Goal: Information Seeking & Learning: Learn about a topic

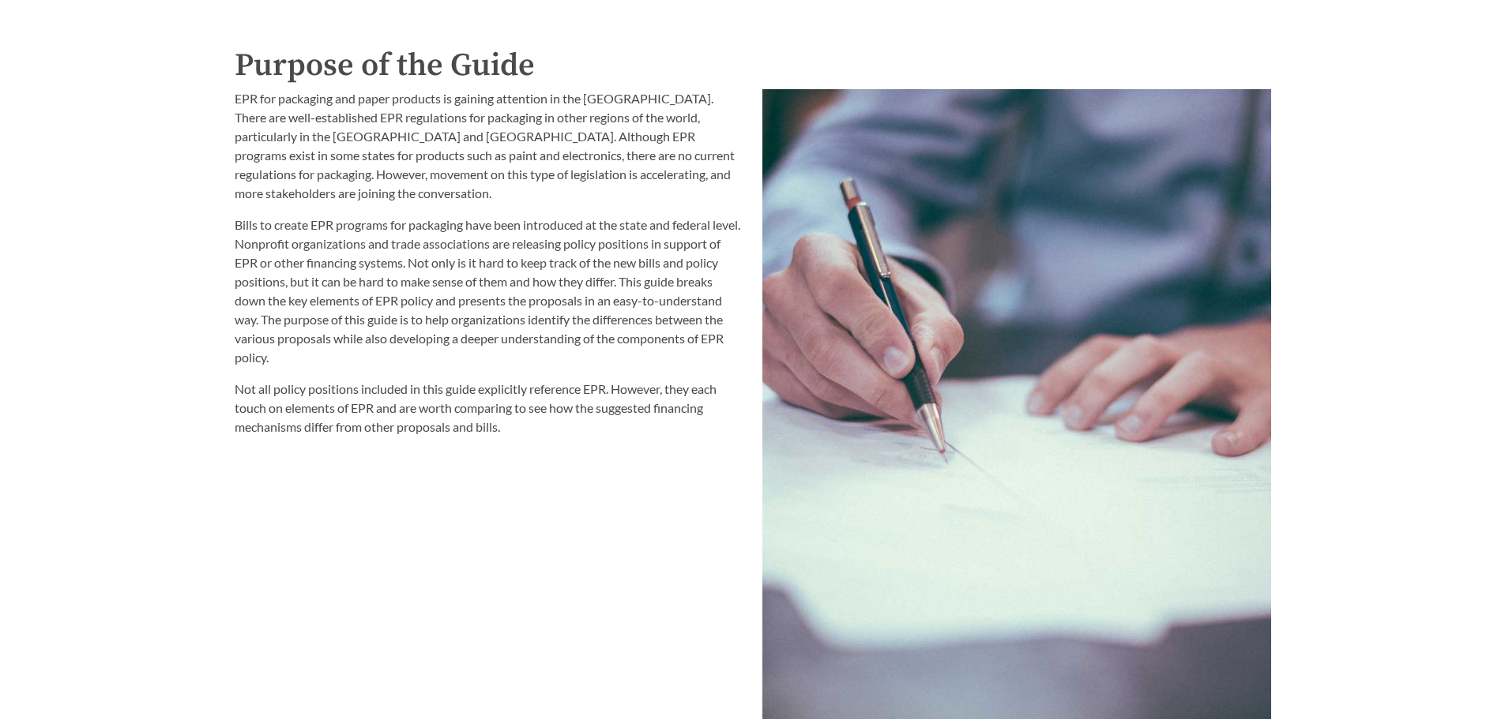
scroll to position [1816, 0]
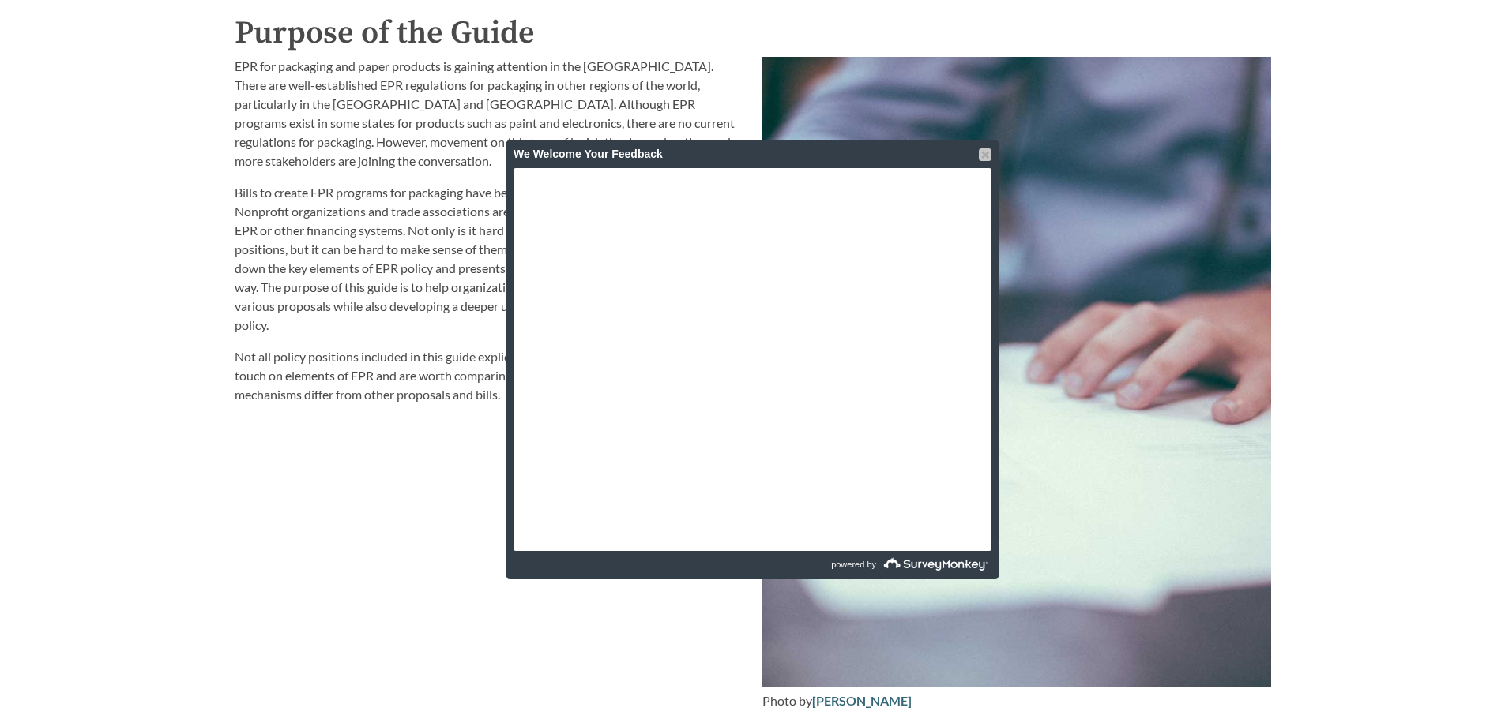
click at [985, 156] on div at bounding box center [985, 154] width 13 height 13
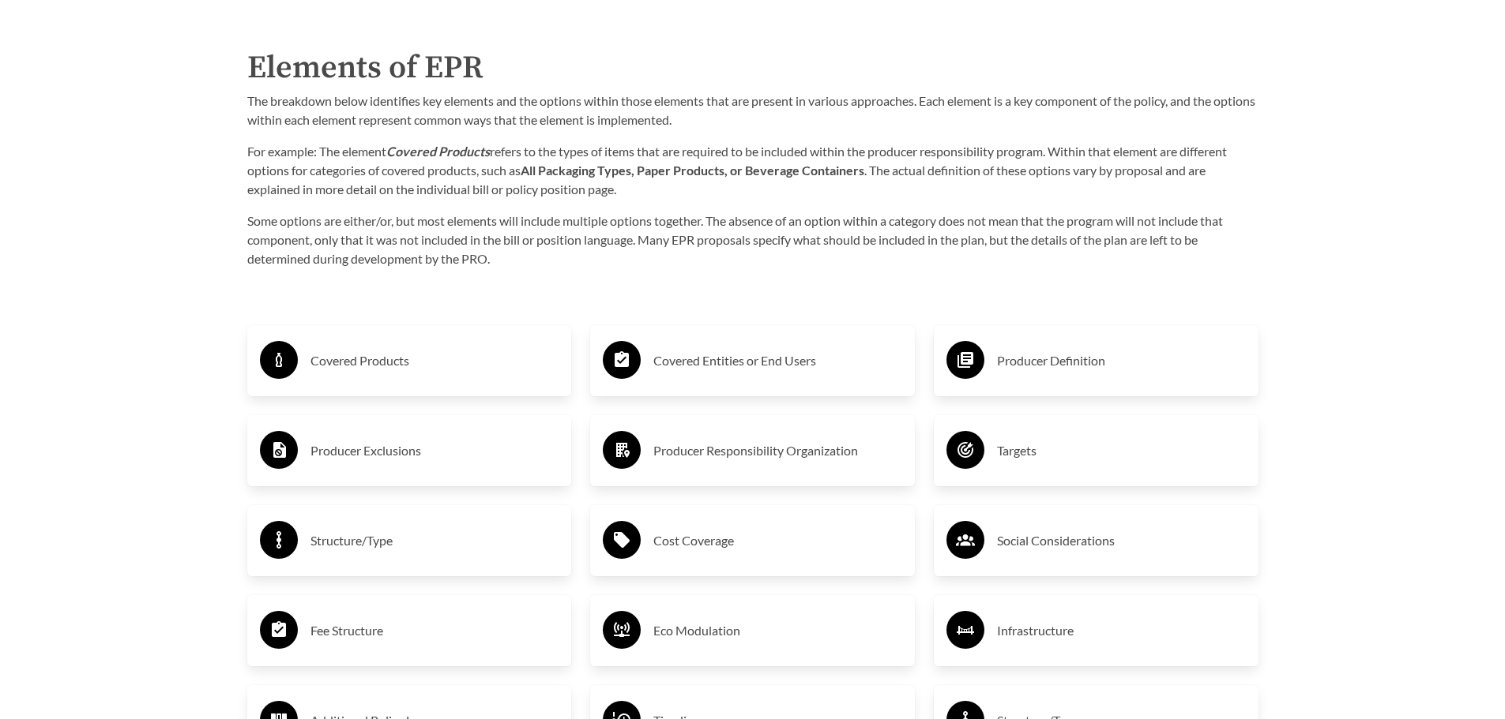
scroll to position [2606, 0]
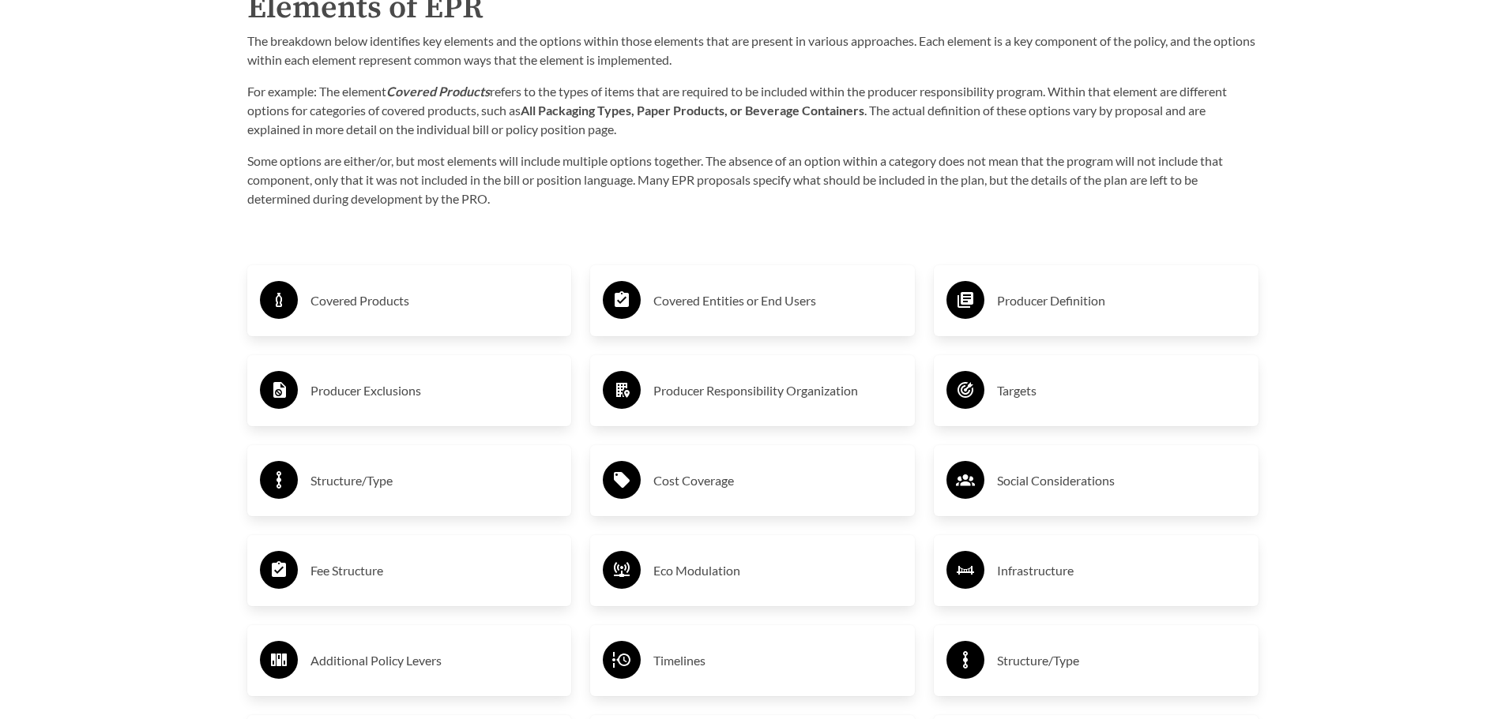
click at [1045, 310] on h3 "Producer Definition" at bounding box center [1121, 300] width 249 height 25
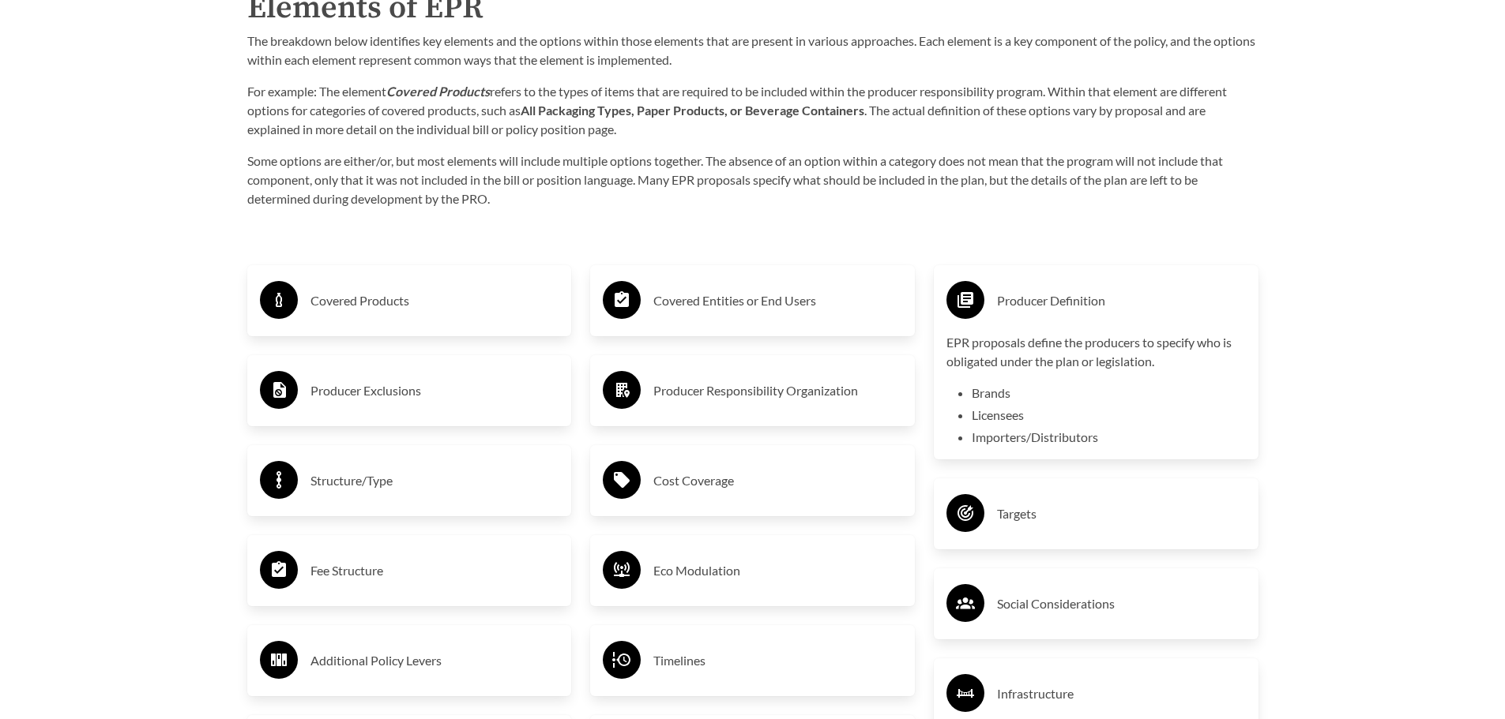
click at [393, 393] on h3 "Producer Exclusions" at bounding box center [434, 390] width 249 height 25
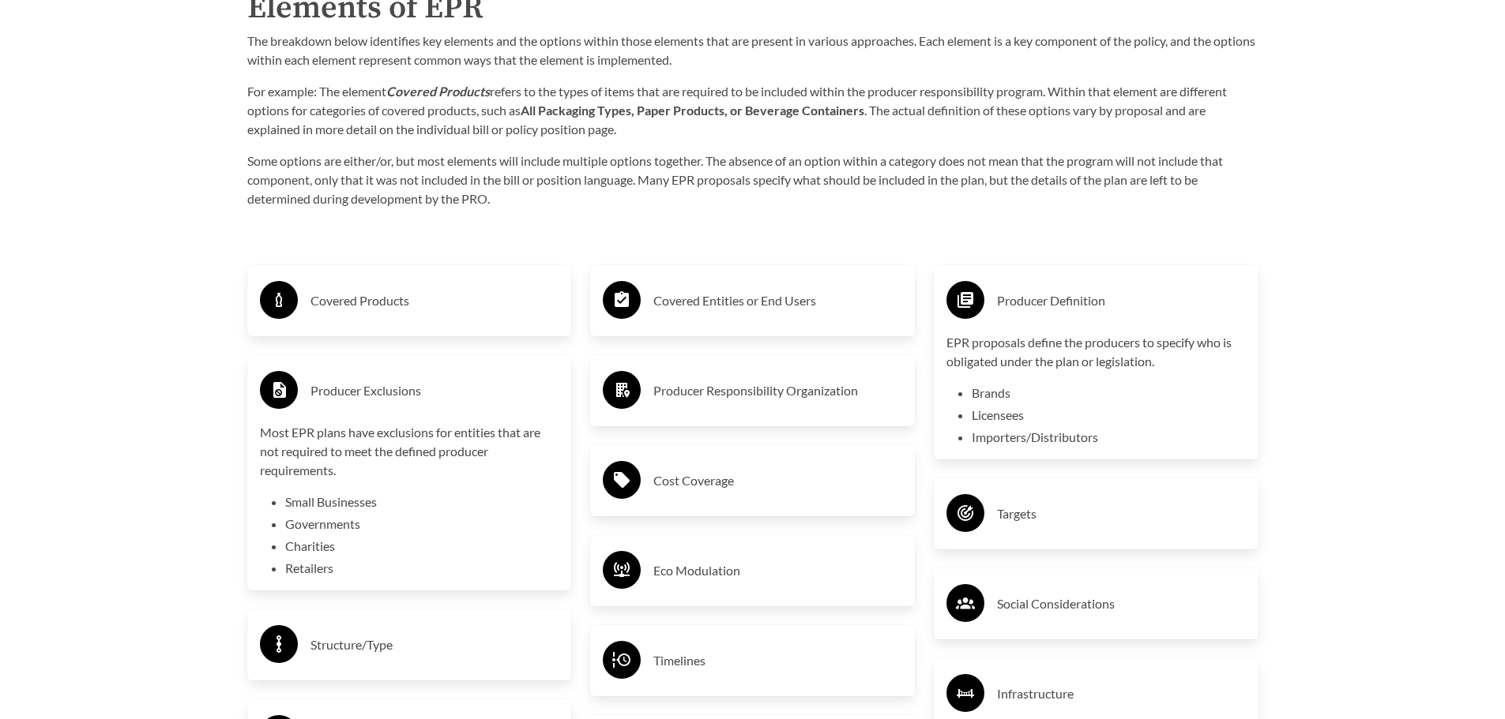
click at [376, 506] on li "Small Businesses" at bounding box center [422, 502] width 274 height 19
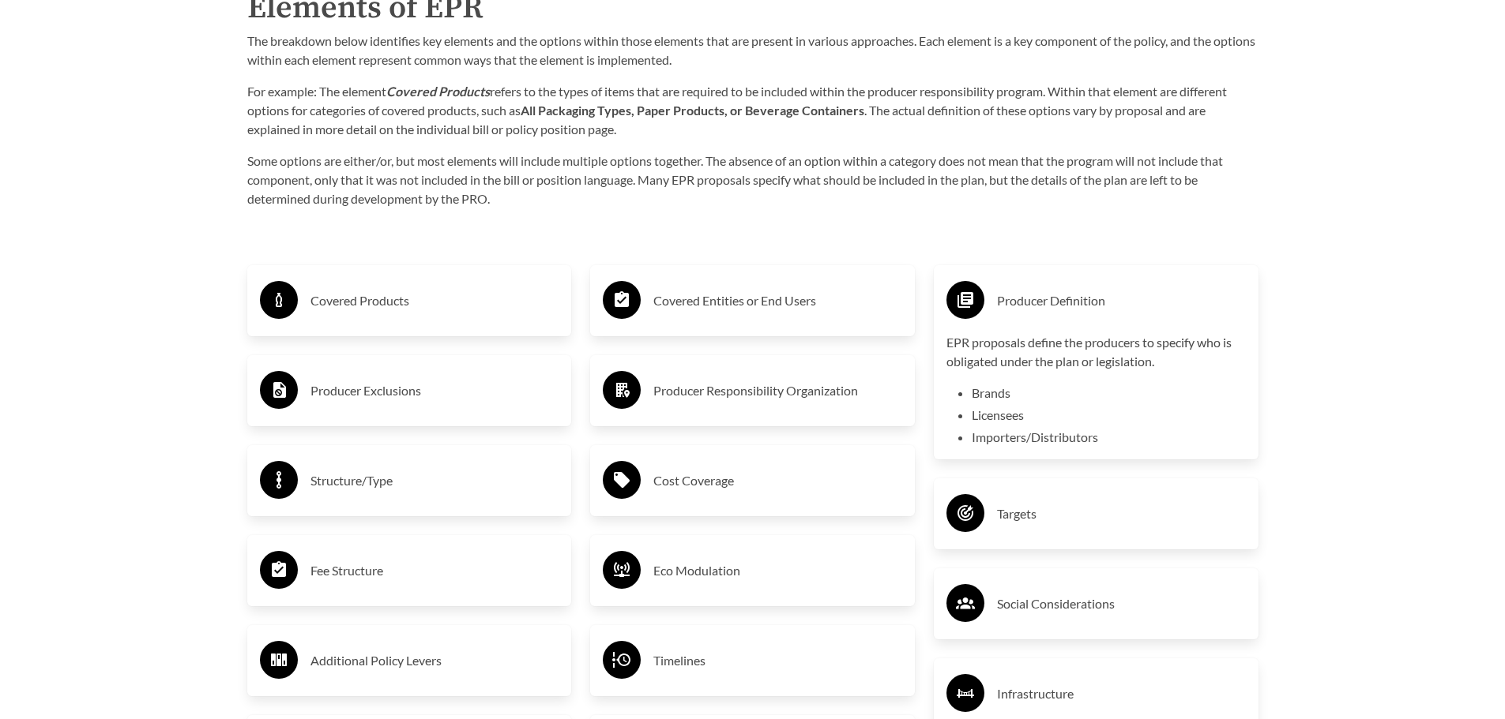
click at [381, 396] on h3 "Producer Exclusions" at bounding box center [434, 390] width 249 height 25
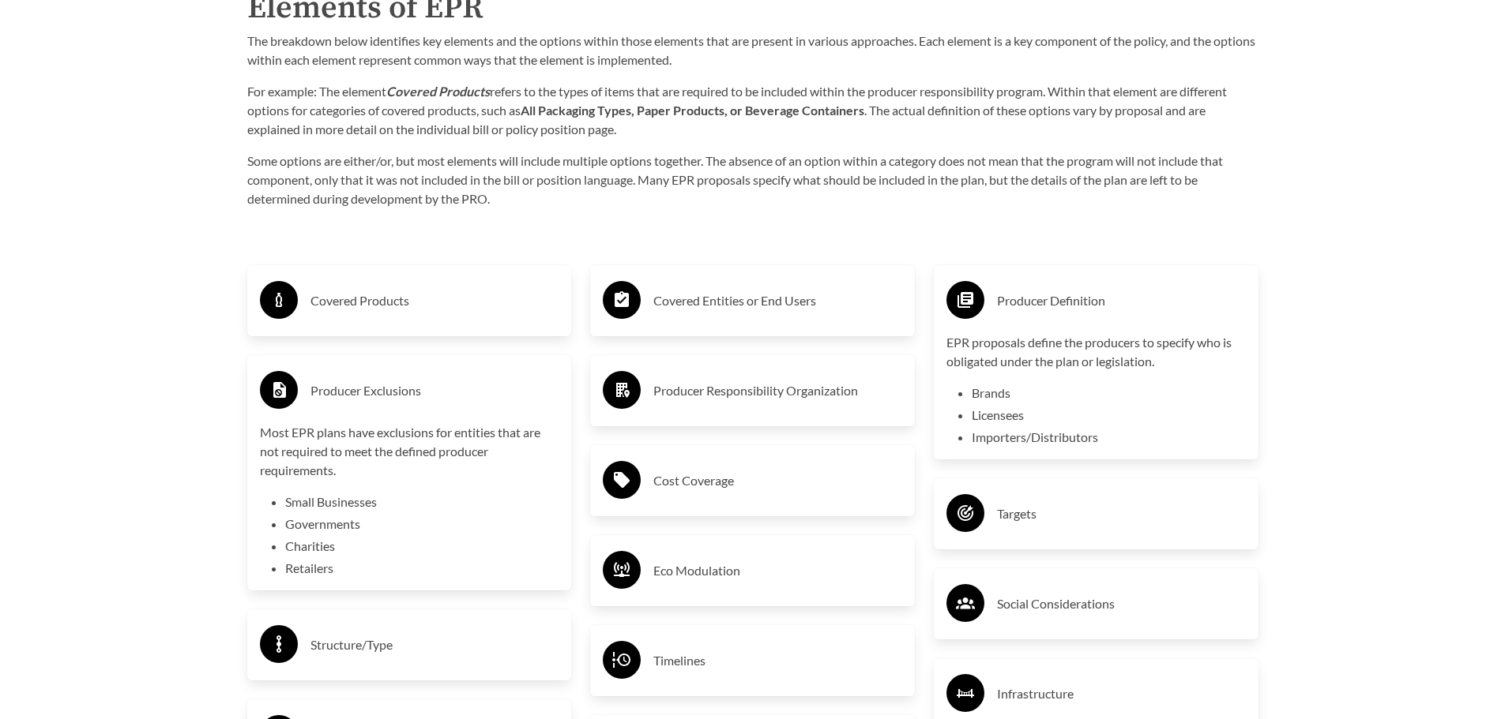
click at [366, 505] on li "Small Businesses" at bounding box center [422, 502] width 274 height 19
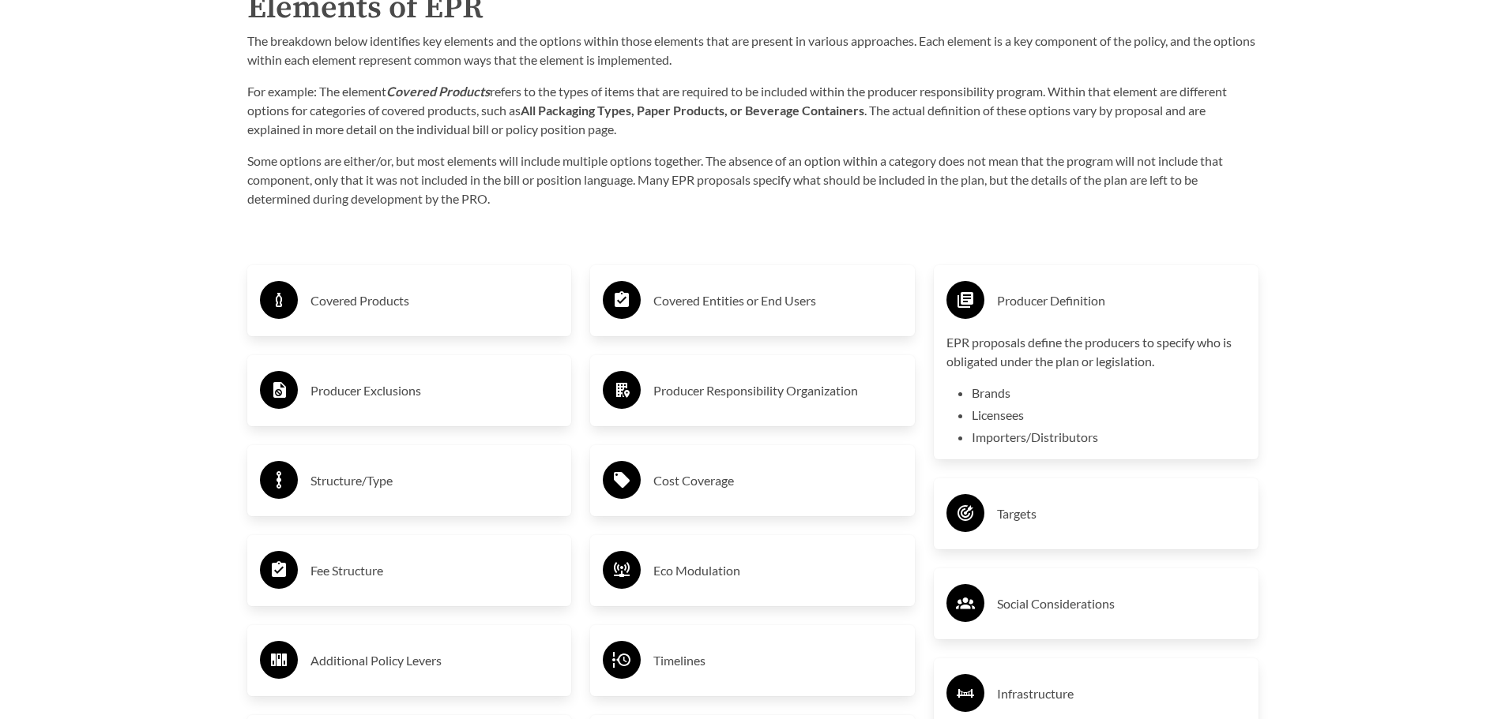
click at [384, 393] on h3 "Producer Exclusions" at bounding box center [434, 390] width 249 height 25
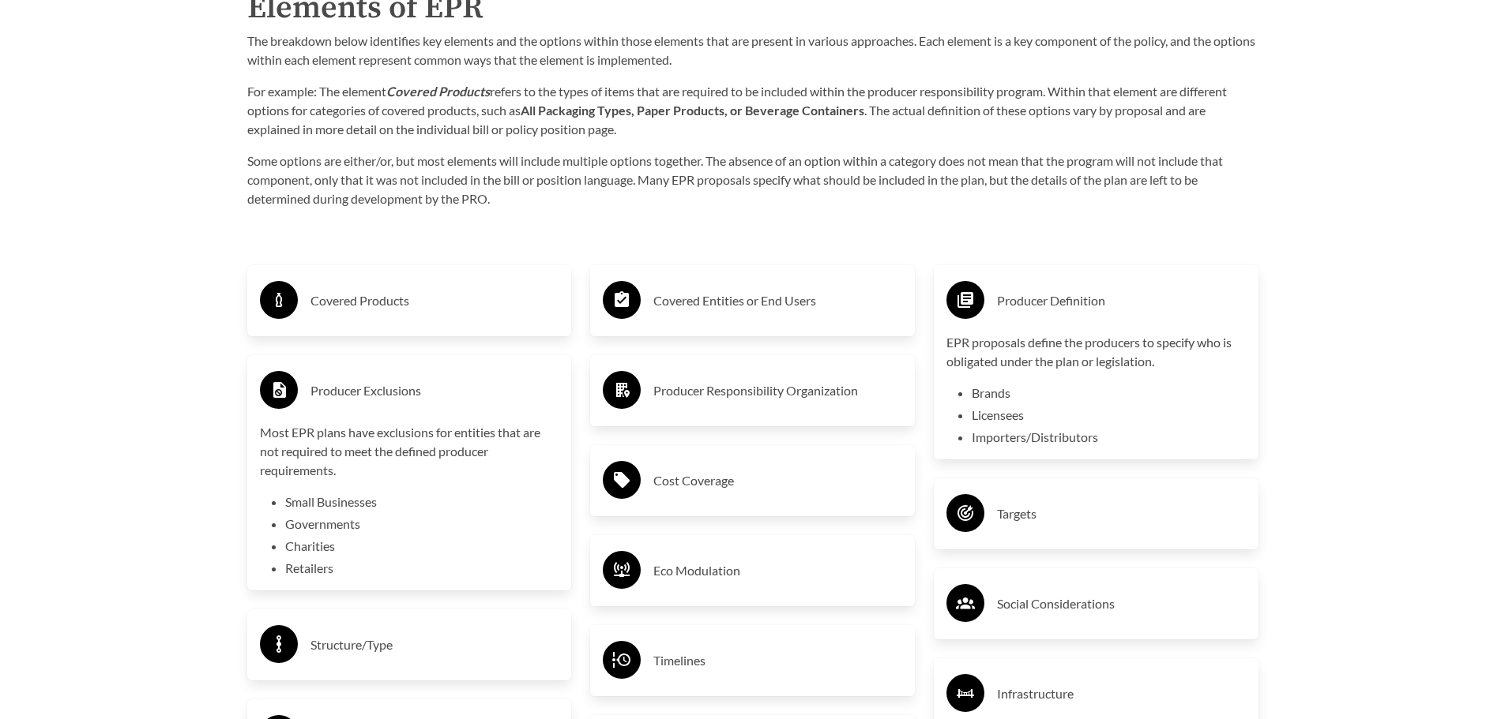
click at [374, 428] on p "Most EPR plans have exclusions for entities that are not required to meet the d…" at bounding box center [409, 451] width 299 height 57
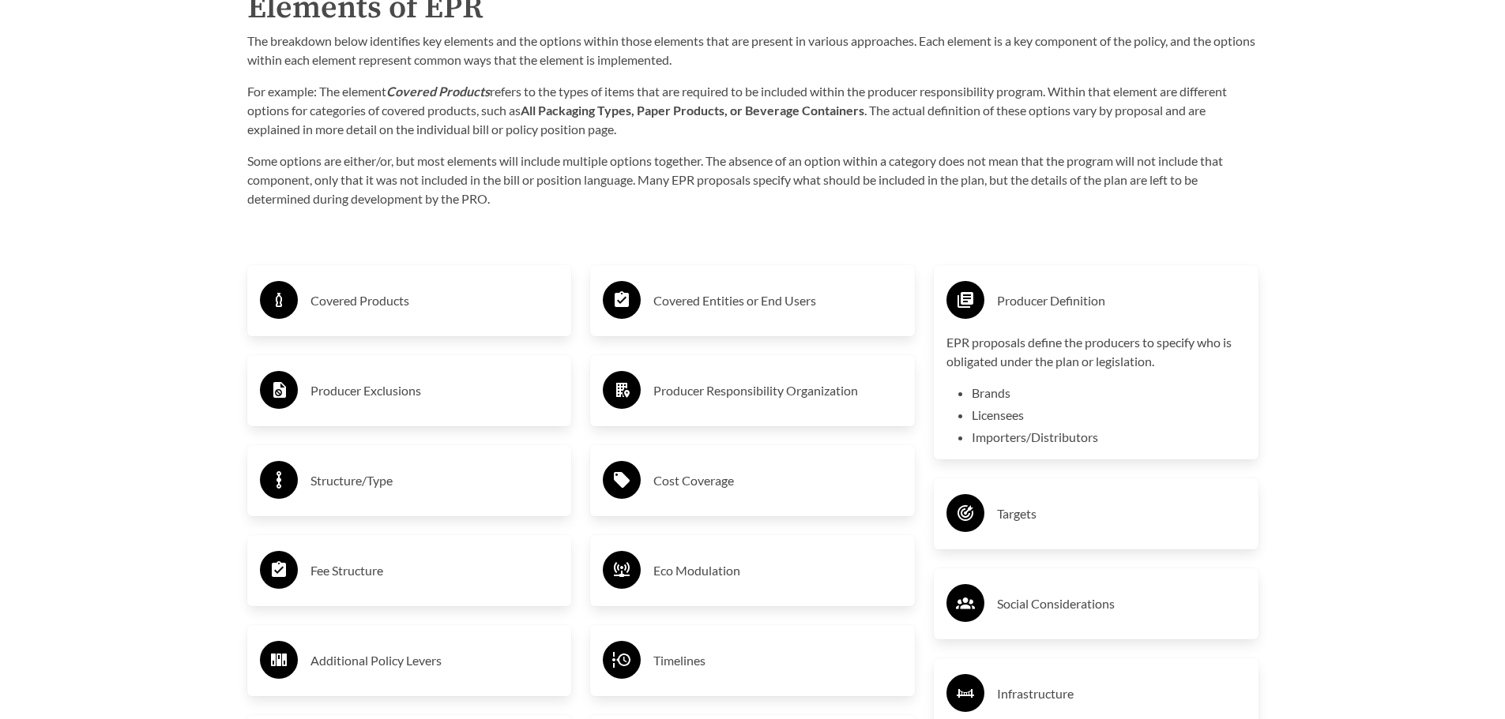
click at [378, 390] on h3 "Producer Exclusions" at bounding box center [434, 390] width 249 height 25
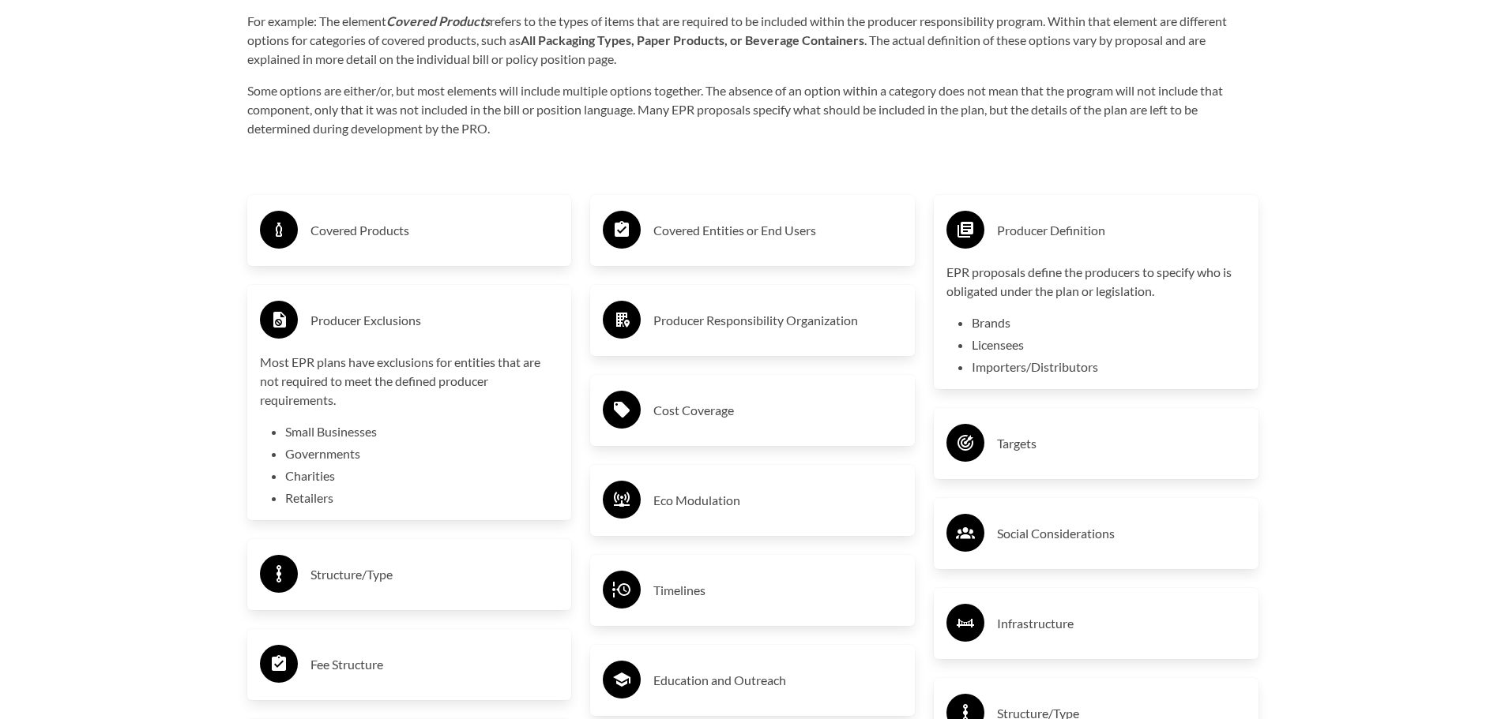
scroll to position [2290, 0]
